Goal: Task Accomplishment & Management: Manage account settings

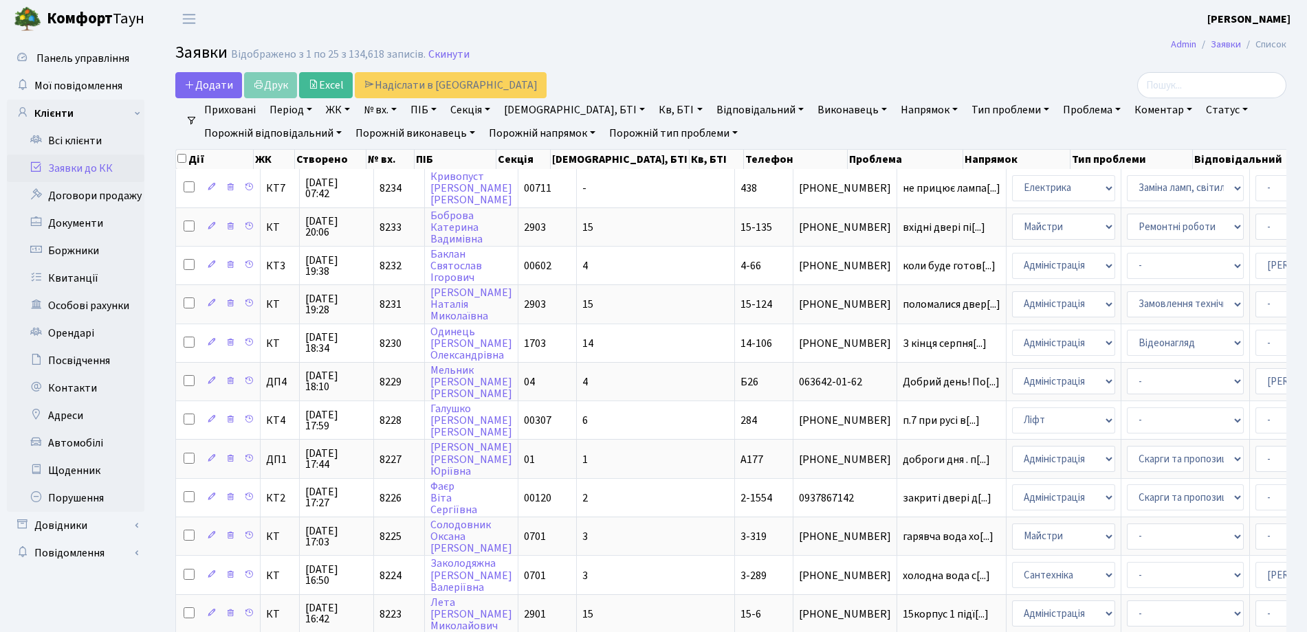
select select "25"
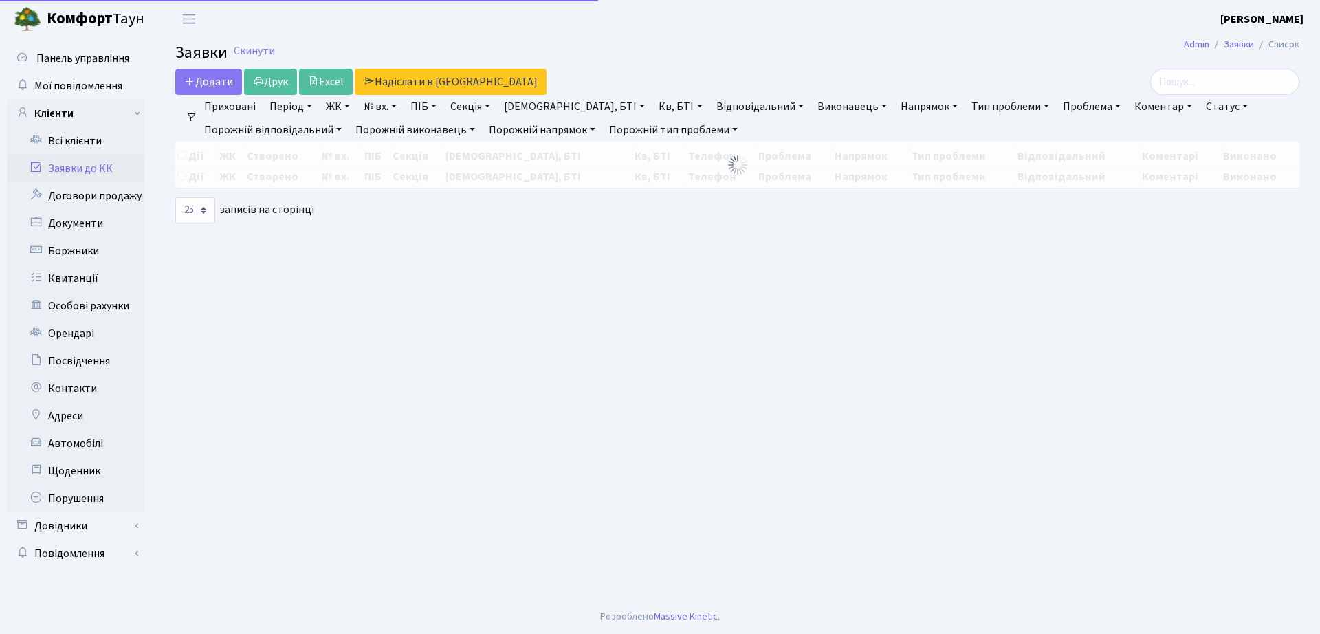
select select "25"
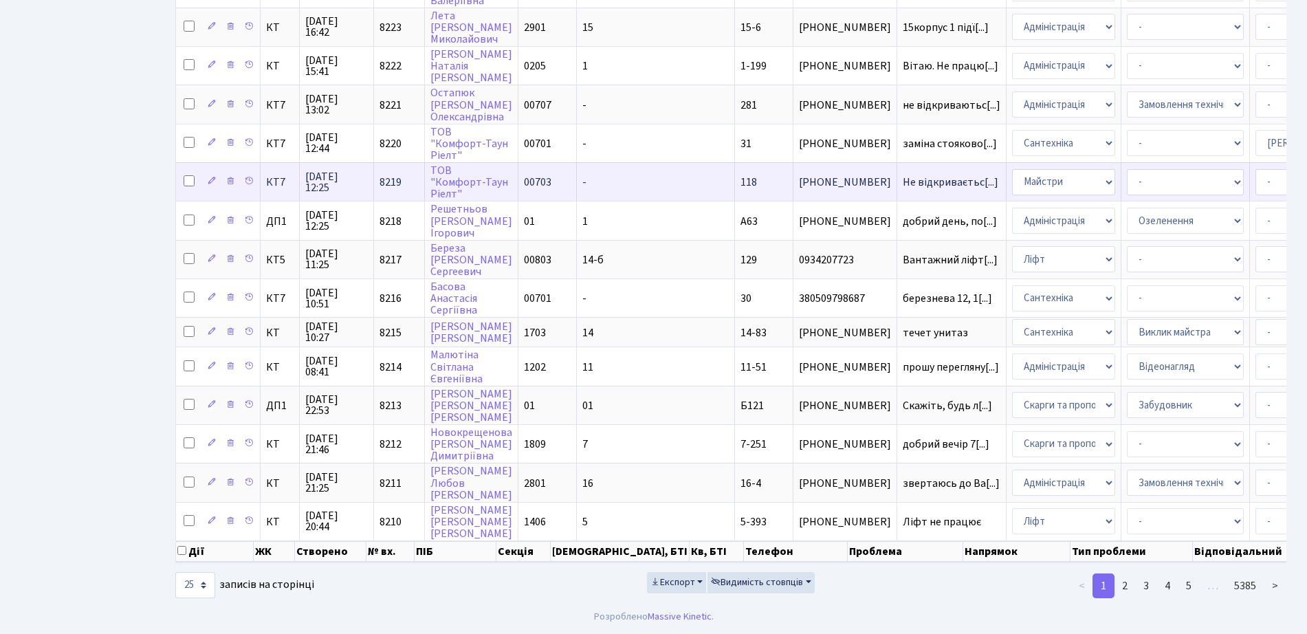
scroll to position [600, 0]
click at [1131, 584] on link "2" at bounding box center [1125, 585] width 22 height 25
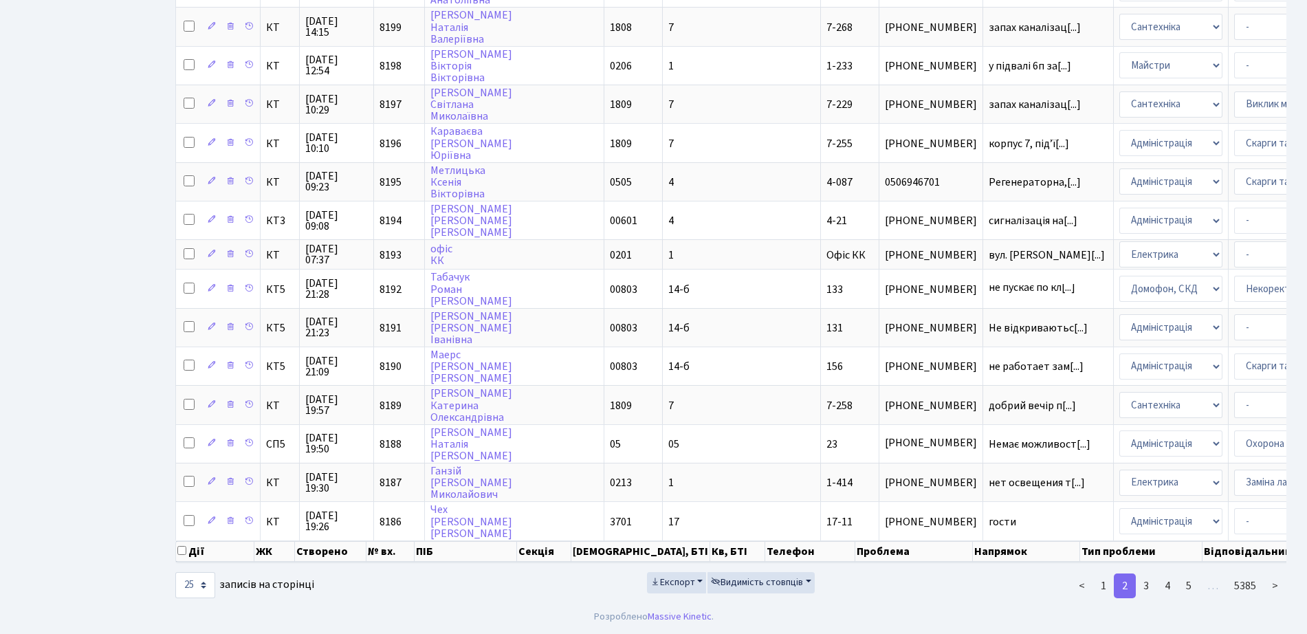
scroll to position [2, 0]
click at [1151, 591] on link "3" at bounding box center [1146, 585] width 22 height 25
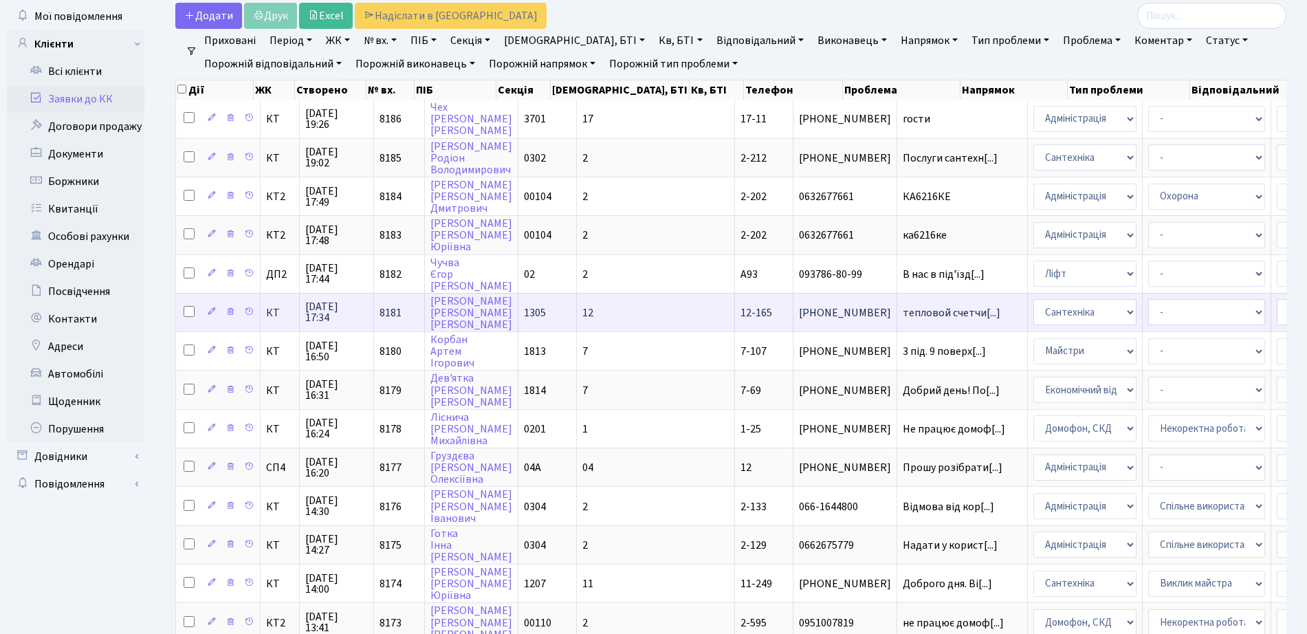
scroll to position [0, 0]
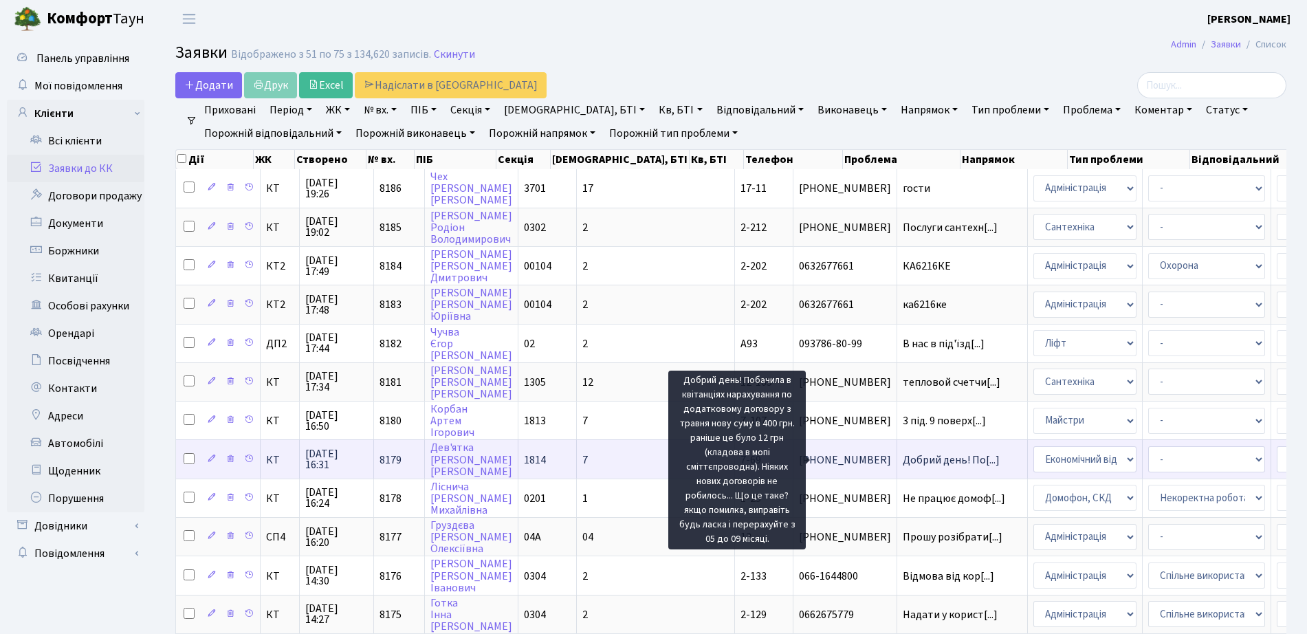
click at [903, 454] on span "Добрий день! По[...]" at bounding box center [951, 459] width 97 height 15
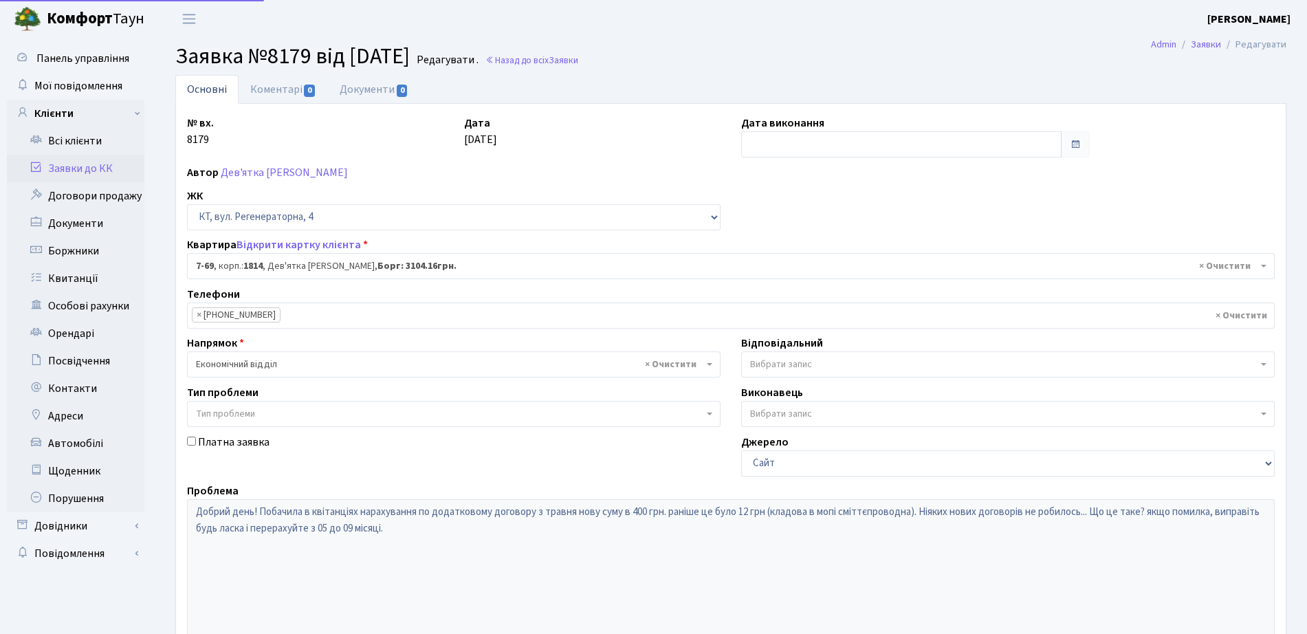
select select "5132"
click at [280, 97] on link "Коментарі 0" at bounding box center [283, 89] width 89 height 28
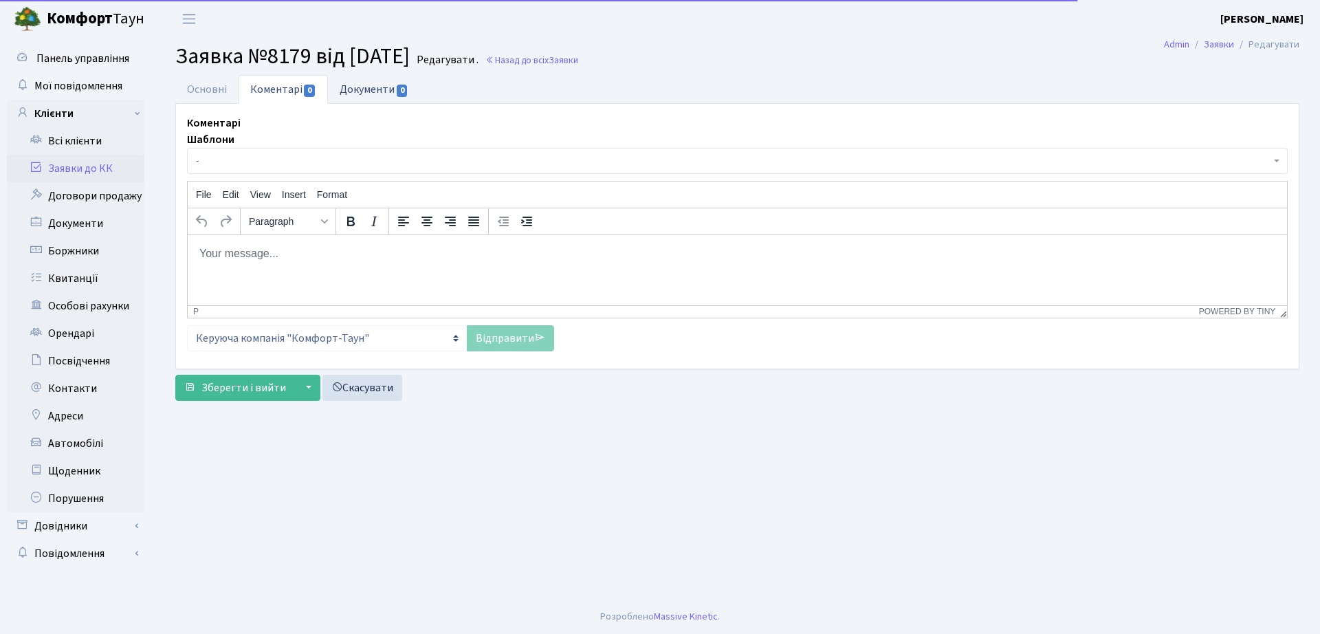
click at [381, 100] on link "Документи 0" at bounding box center [374, 89] width 92 height 28
select select "25"
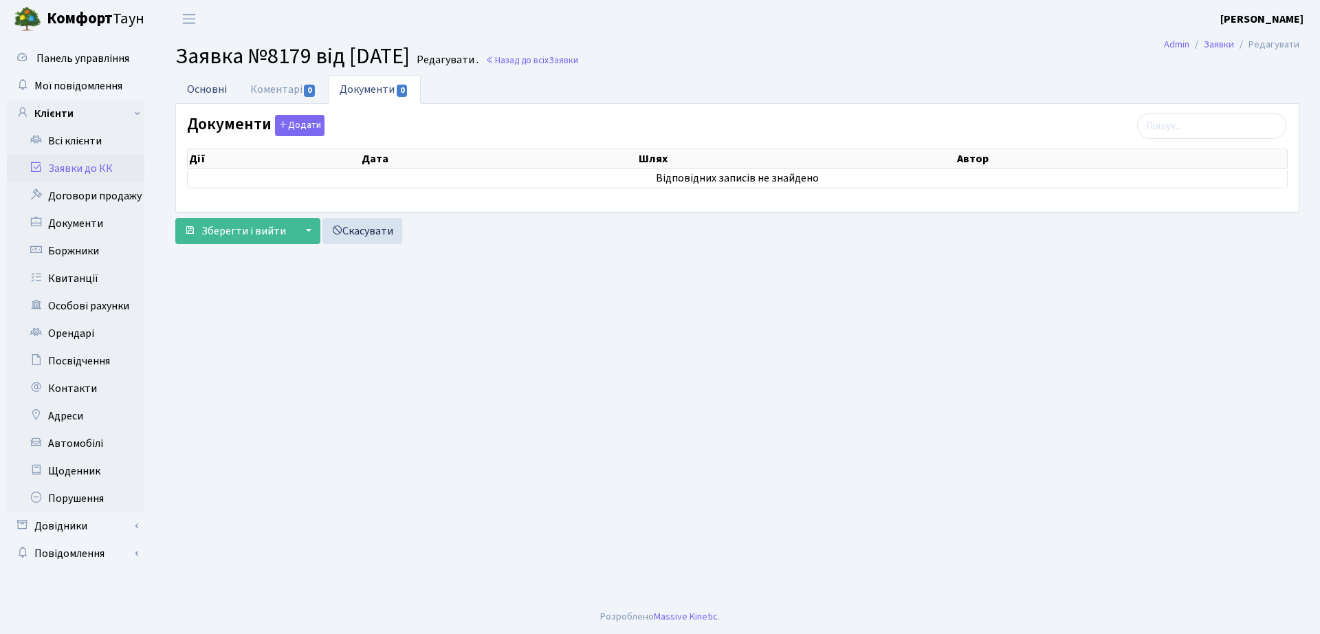
click at [213, 89] on link "Основні" at bounding box center [206, 89] width 63 height 28
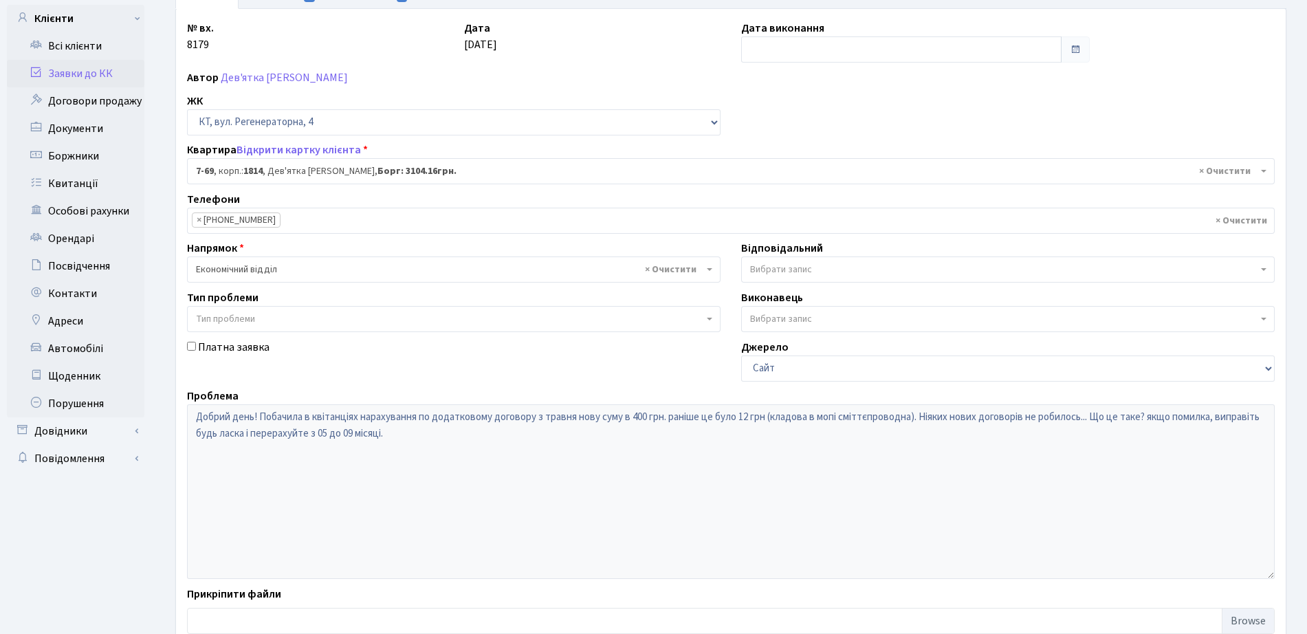
scroll to position [186, 0]
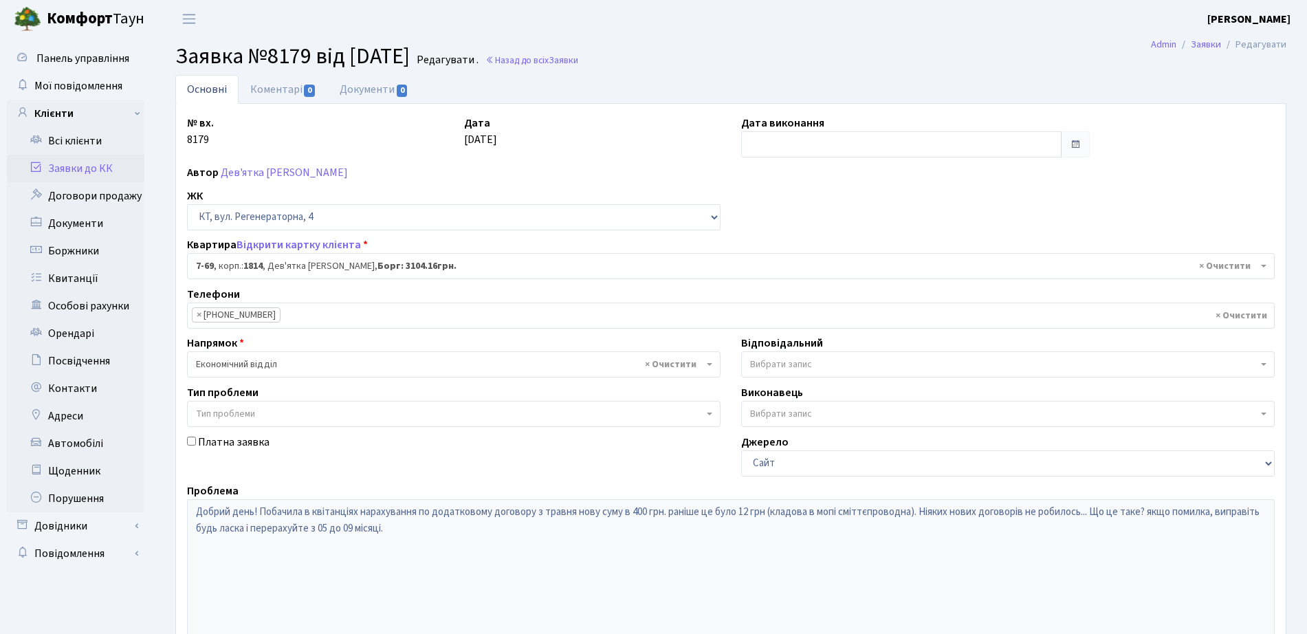
click at [585, 41] on main "Admin Заявки Редагувати Заявка №8179 від 19.09.2025 Редагувати . Назад до всіх …" at bounding box center [731, 411] width 1152 height 747
click at [578, 58] on span "Заявки" at bounding box center [564, 60] width 30 height 13
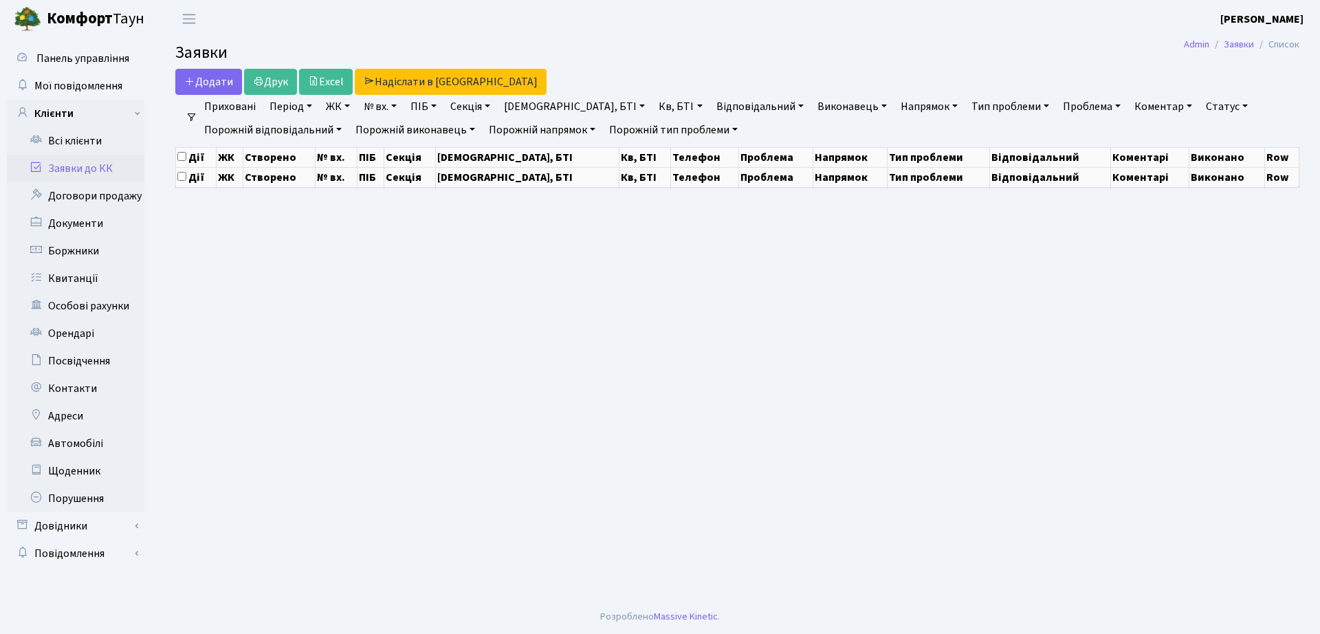
select select "25"
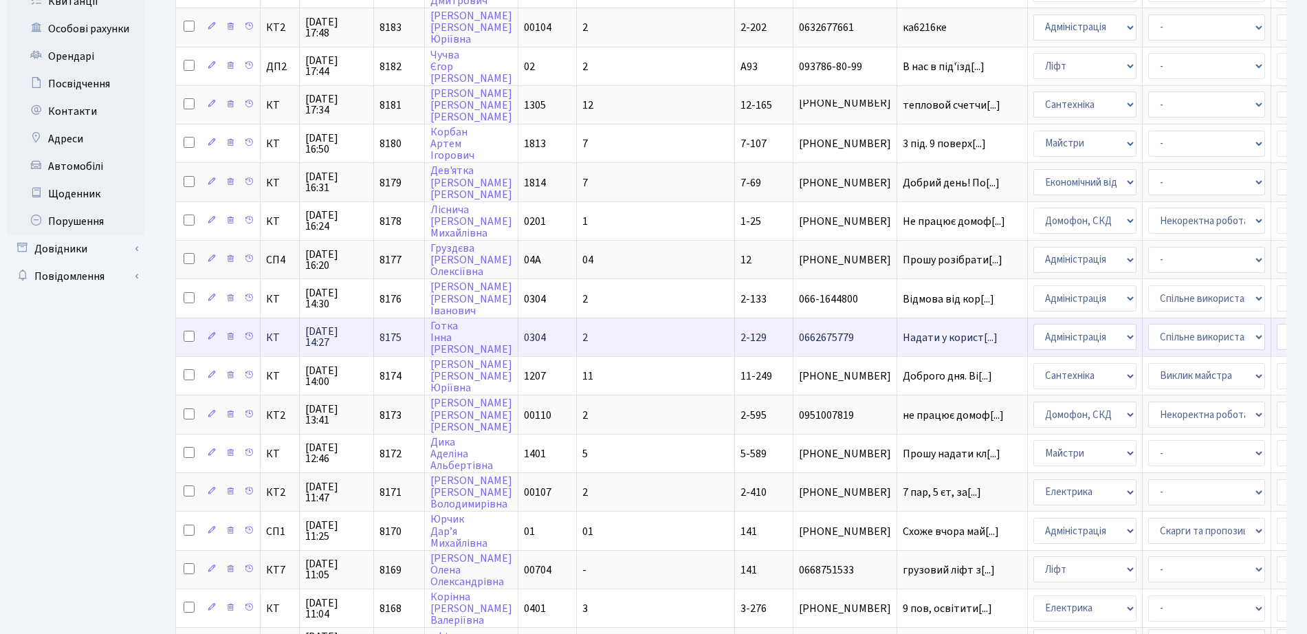
scroll to position [344, 0]
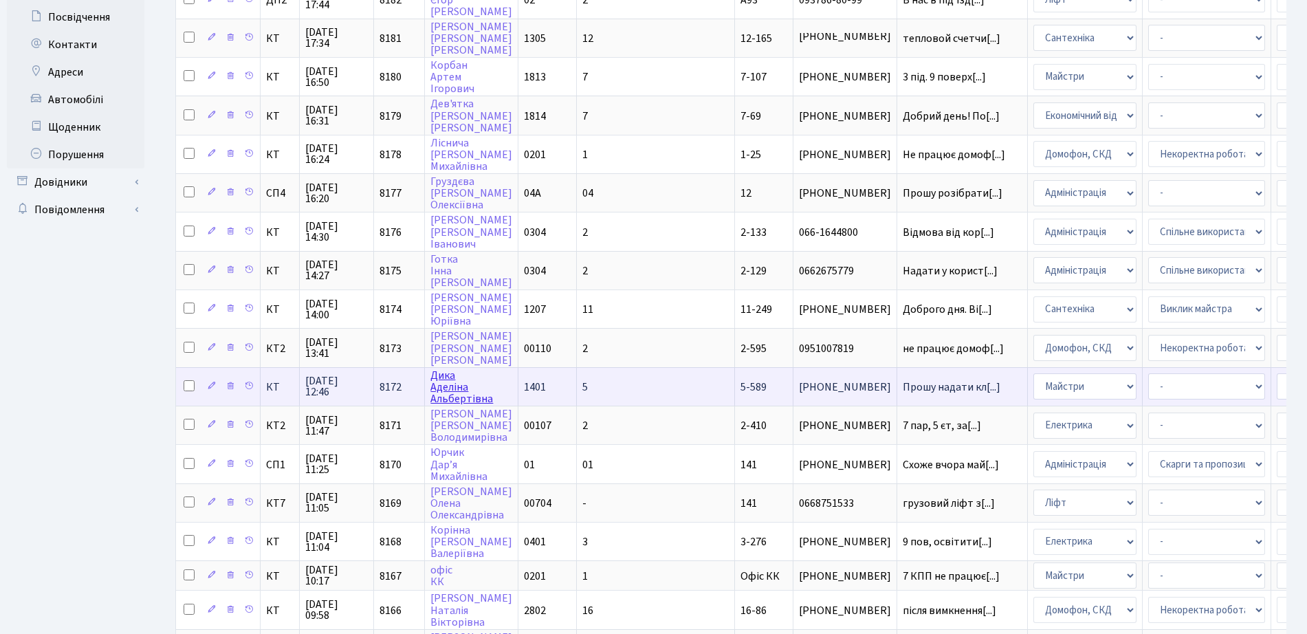
click at [489, 397] on link "Дика Аделіна Альбертівна" at bounding box center [461, 387] width 63 height 38
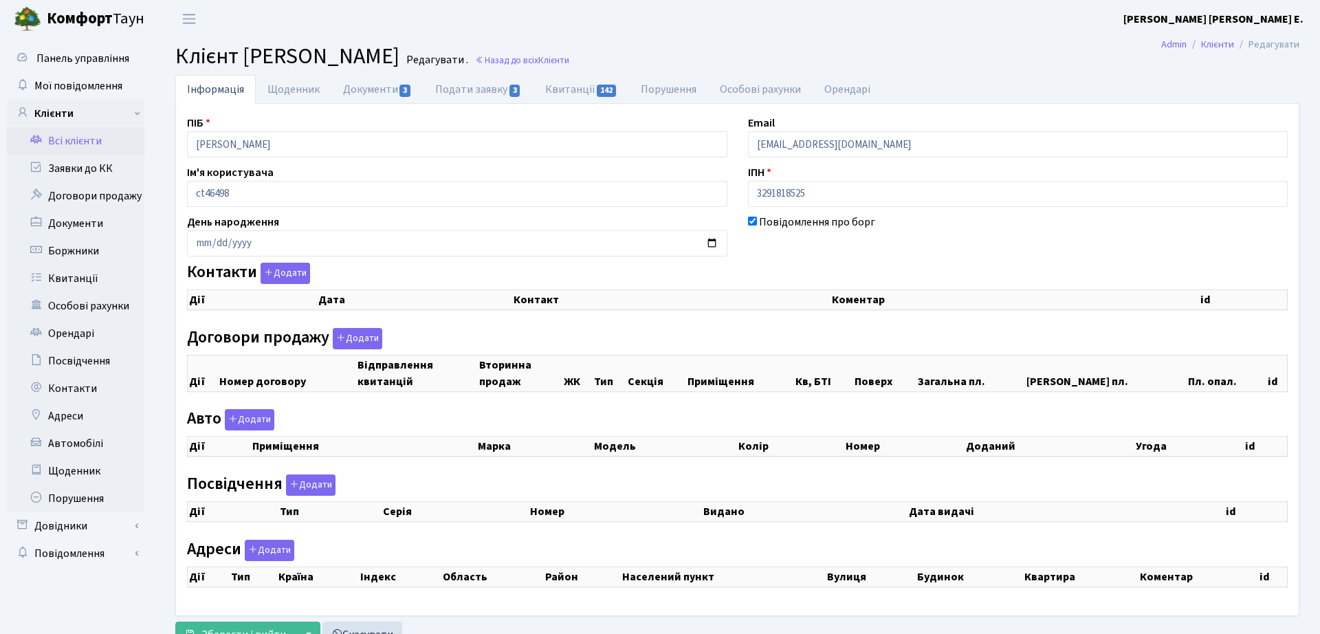
checkbox input "true"
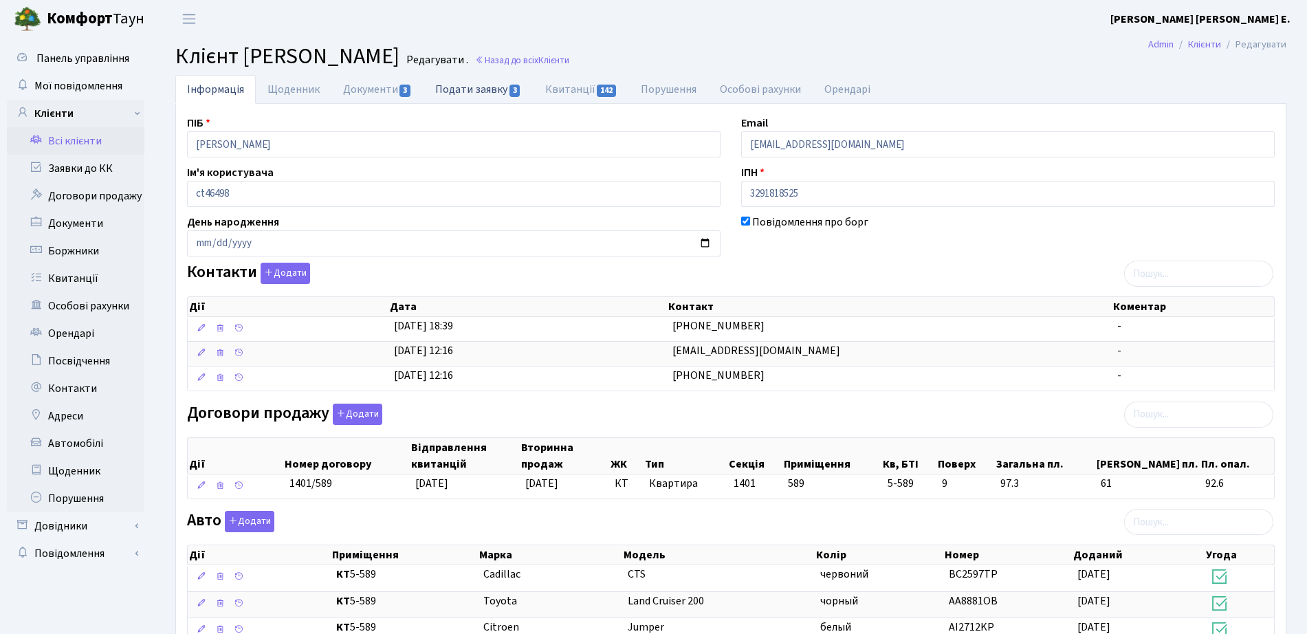
click at [462, 80] on link "Подати заявку 3" at bounding box center [477, 89] width 109 height 28
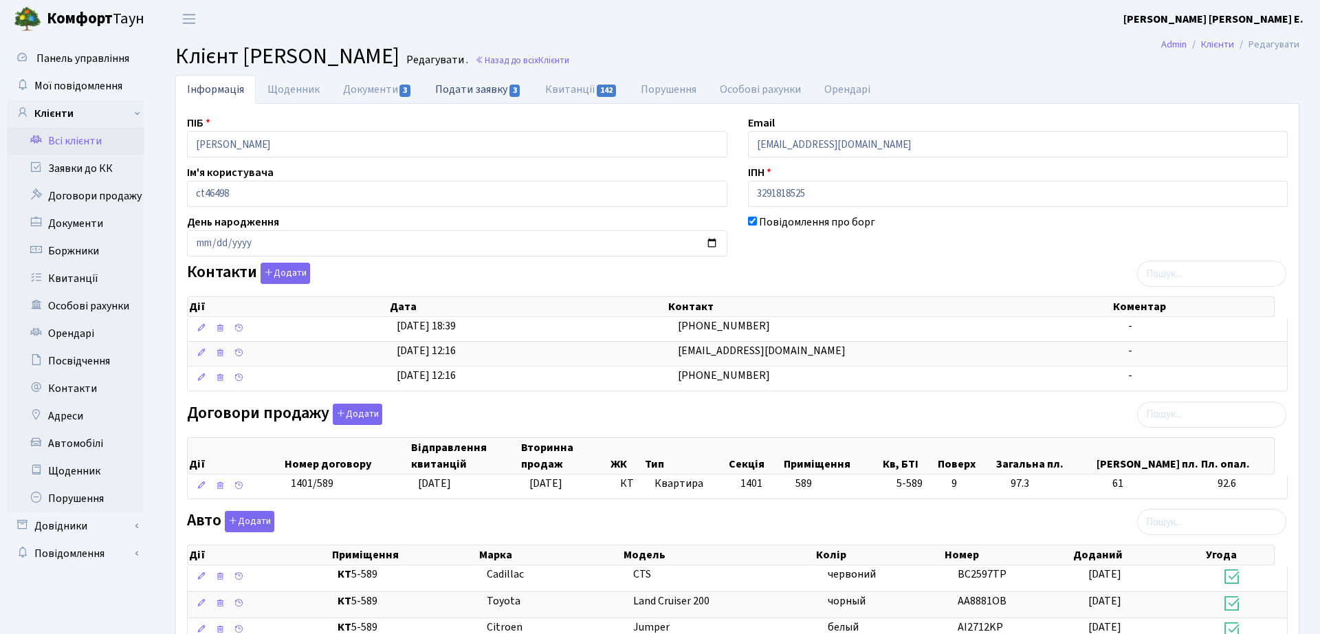
select select "25"
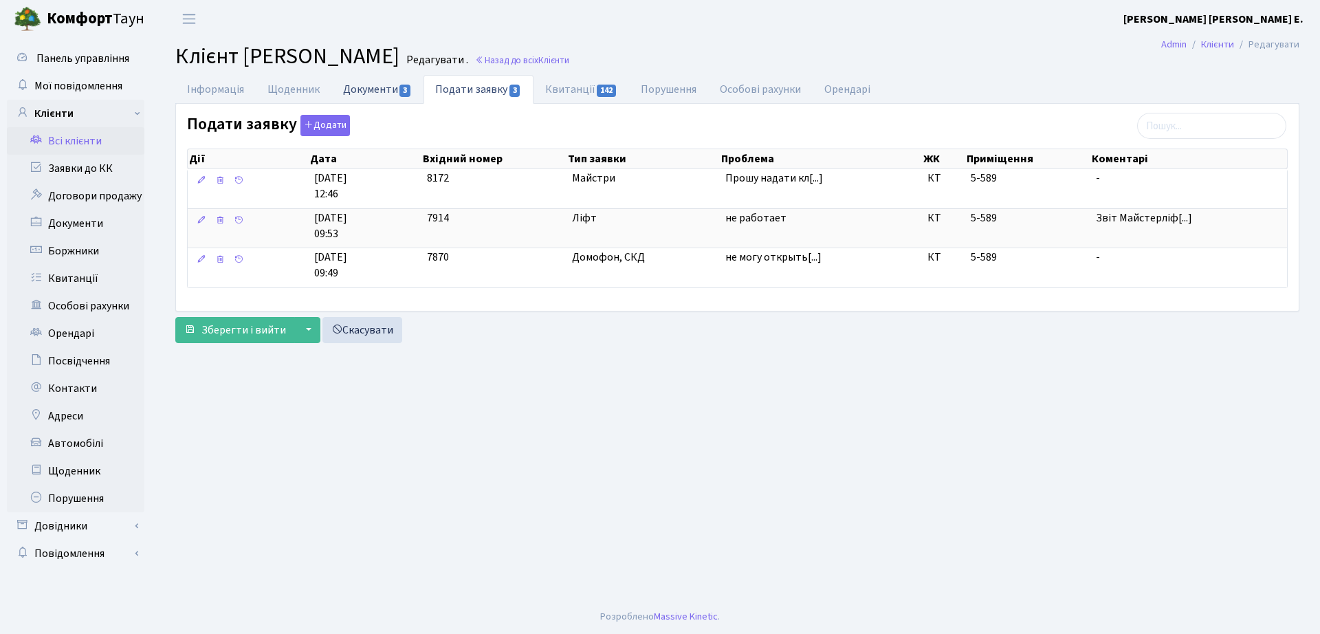
click at [369, 84] on link "Документи 3" at bounding box center [377, 89] width 92 height 28
select select "25"
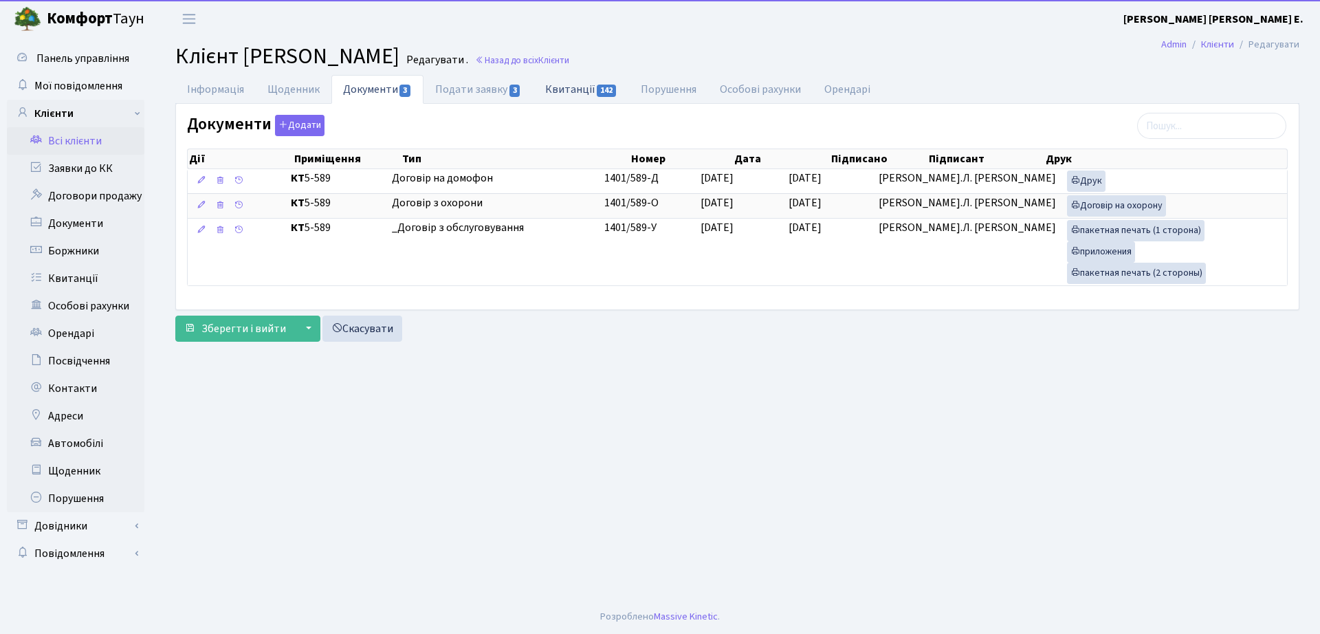
click at [558, 76] on link "Квитанції 142" at bounding box center [581, 89] width 96 height 28
select select "25"
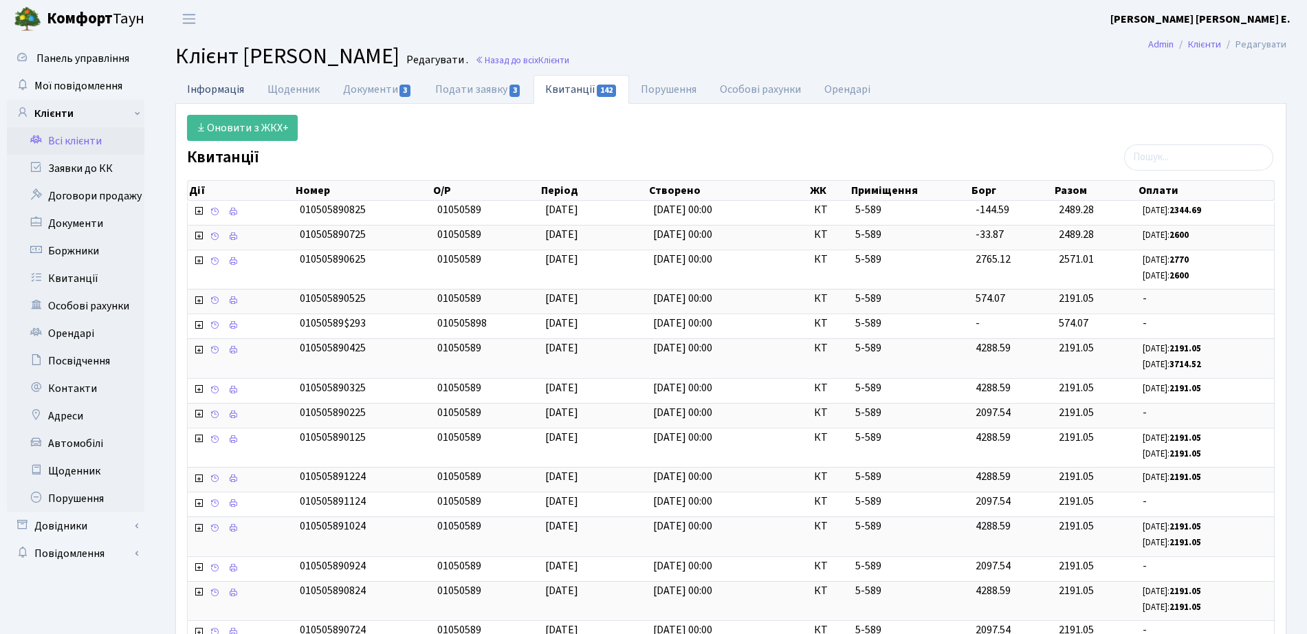
click at [219, 76] on link "Інформація" at bounding box center [215, 89] width 80 height 28
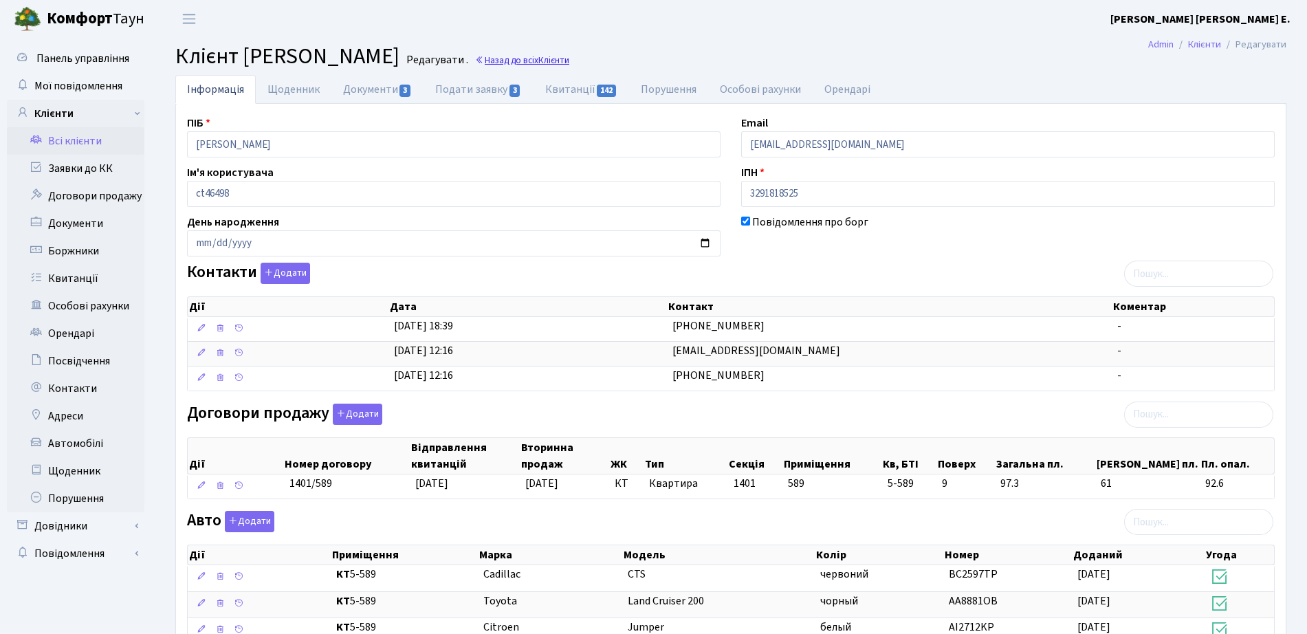
click at [569, 65] on span "Клієнти" at bounding box center [553, 60] width 31 height 13
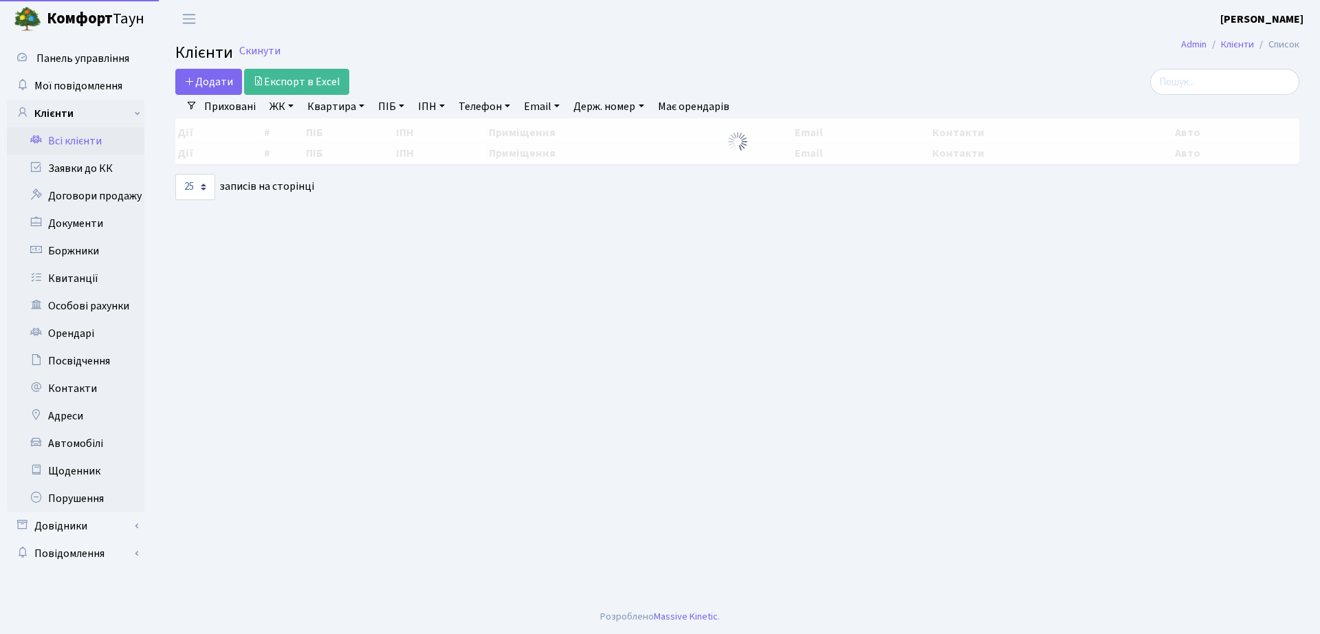
select select "25"
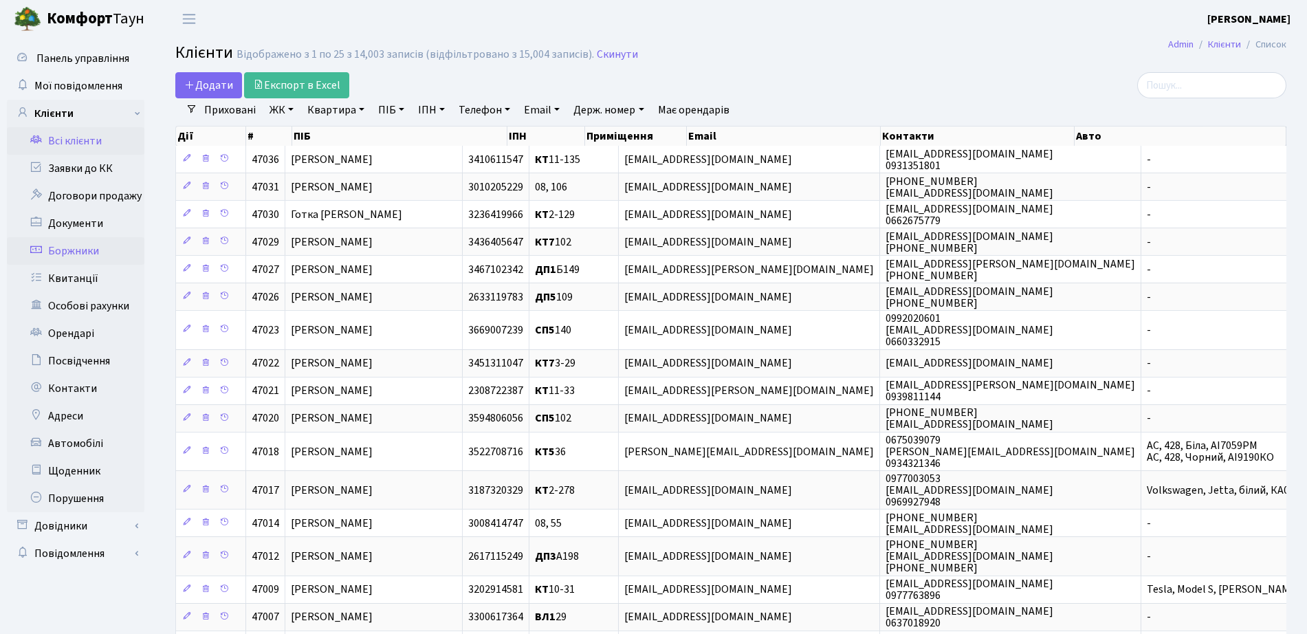
click at [54, 257] on link "Боржники" at bounding box center [75, 250] width 137 height 27
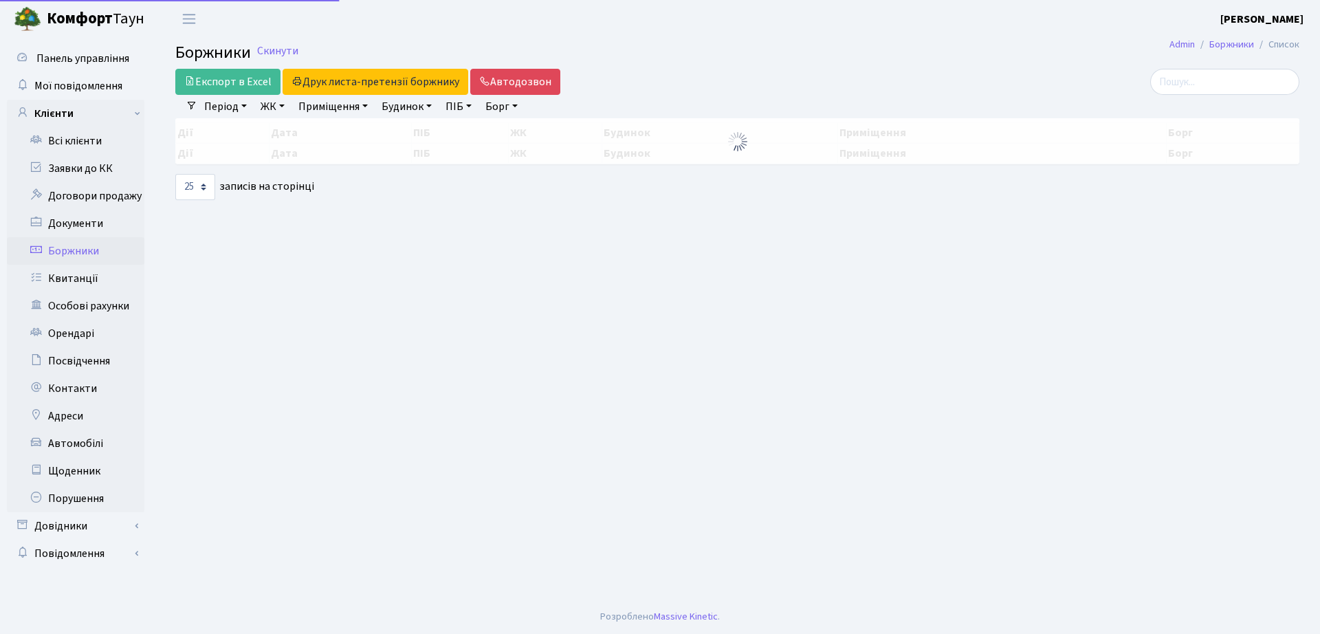
select select "25"
